Goal: Information Seeking & Learning: Learn about a topic

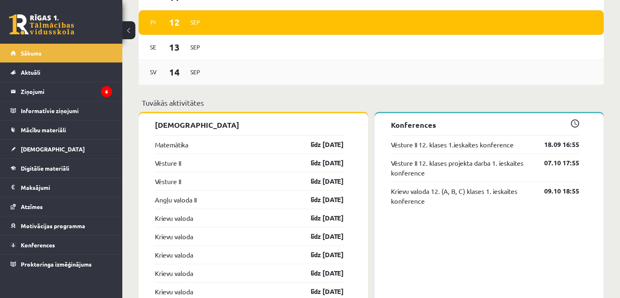
scroll to position [653, 0]
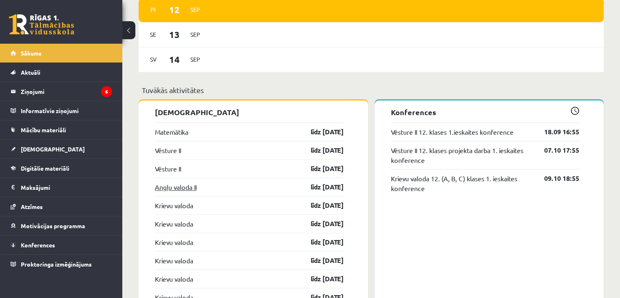
click at [182, 186] on link "Angļu valoda II" at bounding box center [176, 187] width 42 height 10
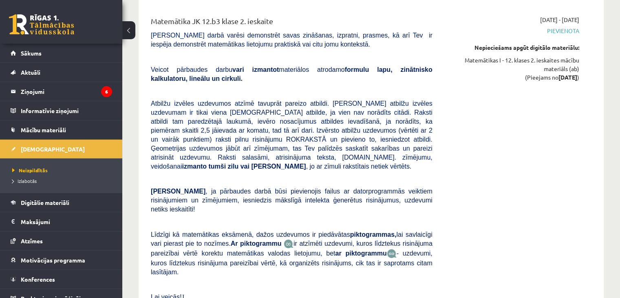
scroll to position [2856, 0]
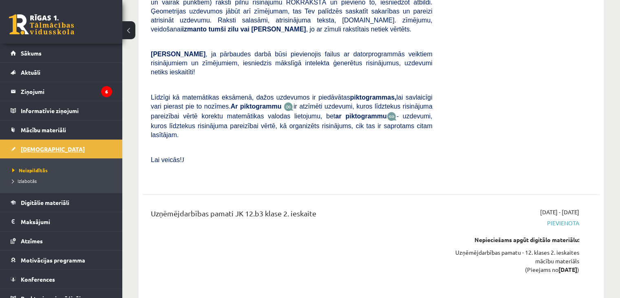
click at [47, 152] on link "[DEMOGRAPHIC_DATA]" at bounding box center [62, 149] width 102 height 19
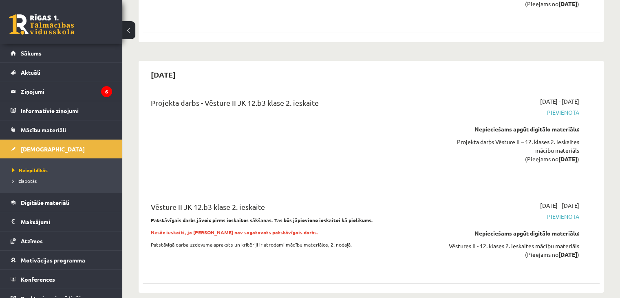
scroll to position [3141, 0]
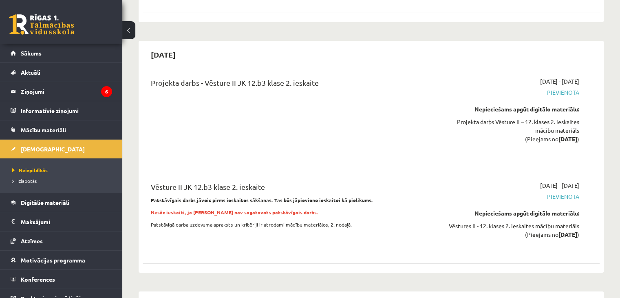
click at [39, 144] on link "[DEMOGRAPHIC_DATA]" at bounding box center [62, 149] width 102 height 19
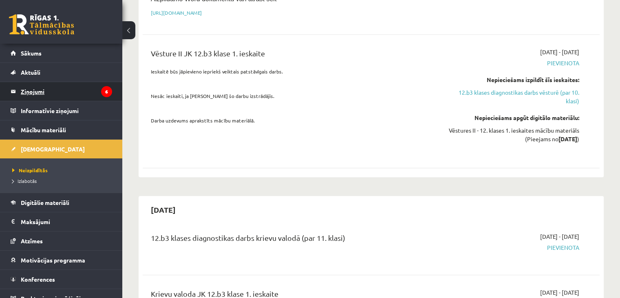
scroll to position [571, 0]
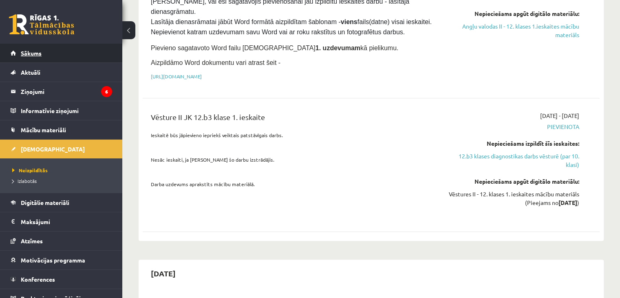
click at [29, 58] on link "Sākums" at bounding box center [62, 53] width 102 height 19
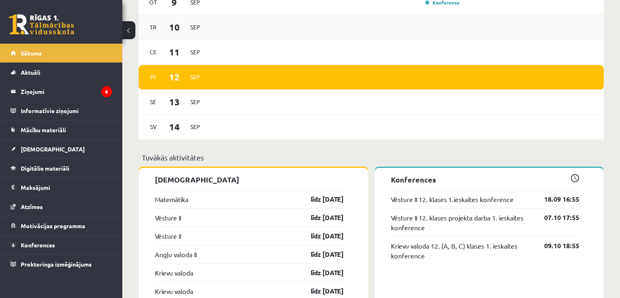
scroll to position [694, 0]
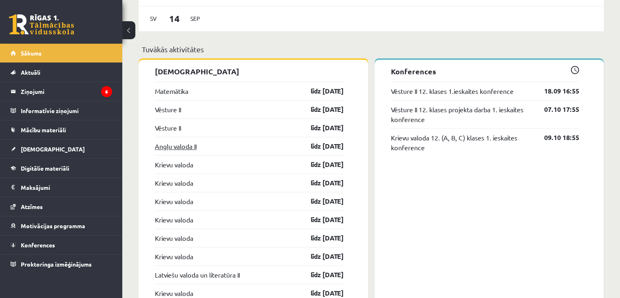
click at [193, 145] on link "Angļu valoda II" at bounding box center [176, 146] width 42 height 10
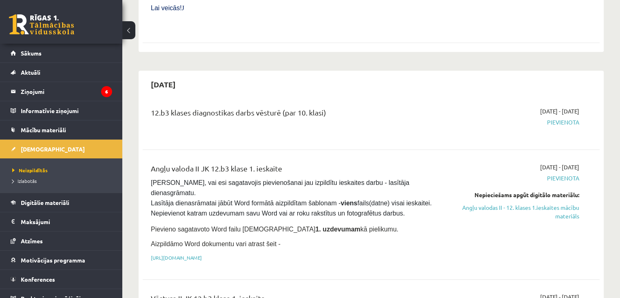
scroll to position [408, 0]
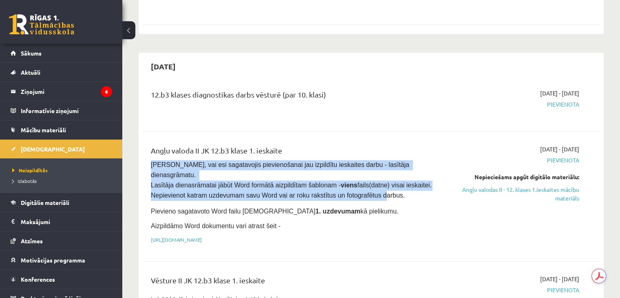
drag, startPoint x: 150, startPoint y: 136, endPoint x: 366, endPoint y: 153, distance: 216.0
click at [366, 153] on div "Angļu valoda II JK 12.b3 klase 1. ieskaite [PERSON_NAME], vai esi sagatavojis p…" at bounding box center [292, 196] width 294 height 103
click at [356, 161] on span "[PERSON_NAME], vai esi sagatavojis pievienošanai jau izpildītu ieskaites darbu …" at bounding box center [292, 180] width 283 height 38
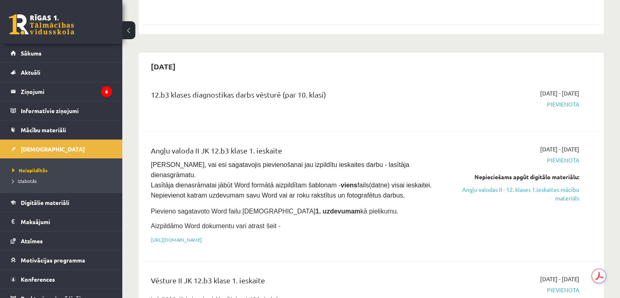
click at [284, 163] on div "Angļu valoda II JK 12.b3 klase 1. ieskaite Pārliecinies, vai esi sagatavojis pi…" at bounding box center [292, 196] width 294 height 103
click at [523, 185] on link "Angļu valodas II - 12. klases 1.ieskaites mācību materiāls" at bounding box center [512, 193] width 135 height 17
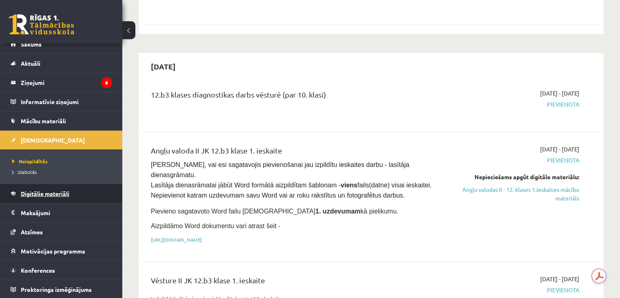
click at [47, 195] on span "Digitālie materiāli" at bounding box center [45, 193] width 49 height 7
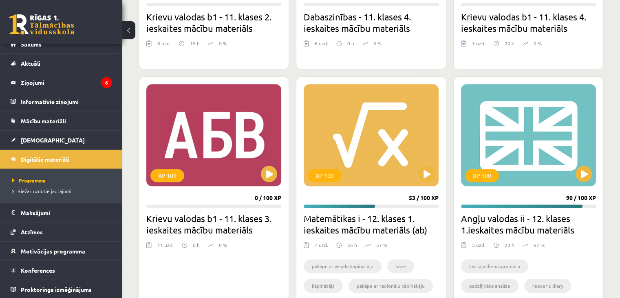
scroll to position [641, 0]
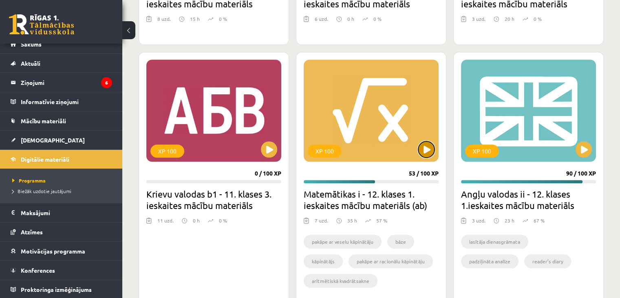
click at [430, 149] on button at bounding box center [427, 149] width 16 height 16
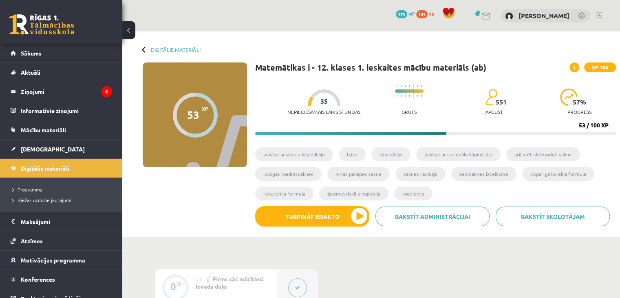
click at [201, 120] on div at bounding box center [195, 115] width 45 height 45
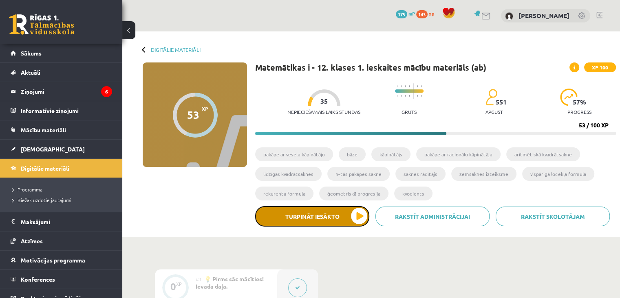
click at [357, 219] on button "Turpināt iesākto" at bounding box center [312, 216] width 114 height 20
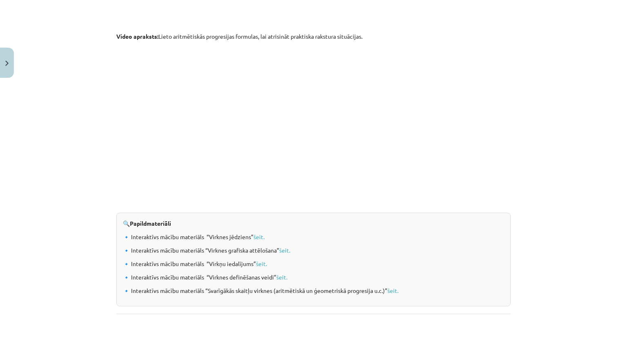
scroll to position [636, 0]
